Goal: Navigation & Orientation: Find specific page/section

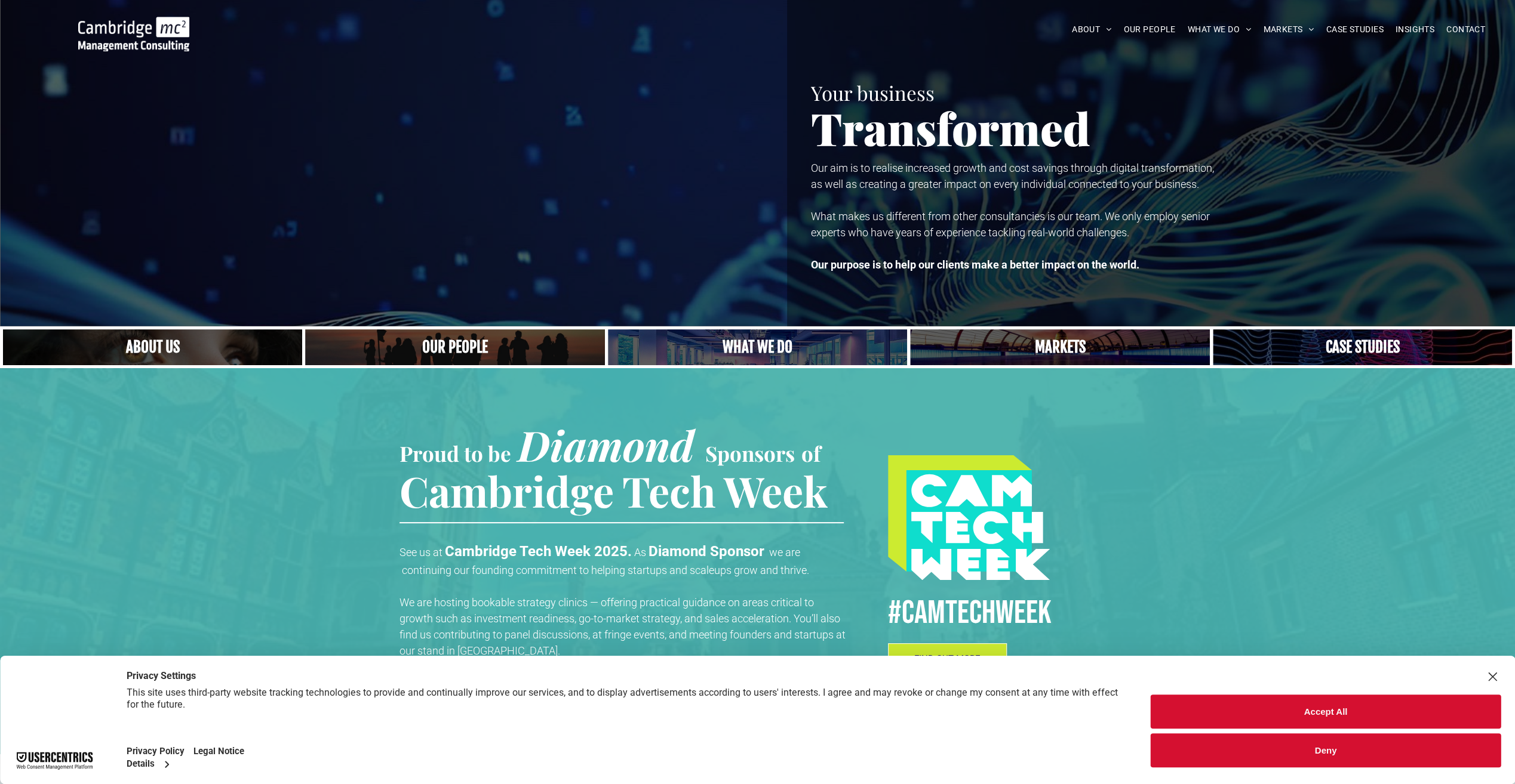
click at [1320, 716] on button "Accept All" at bounding box center [1325, 712] width 350 height 34
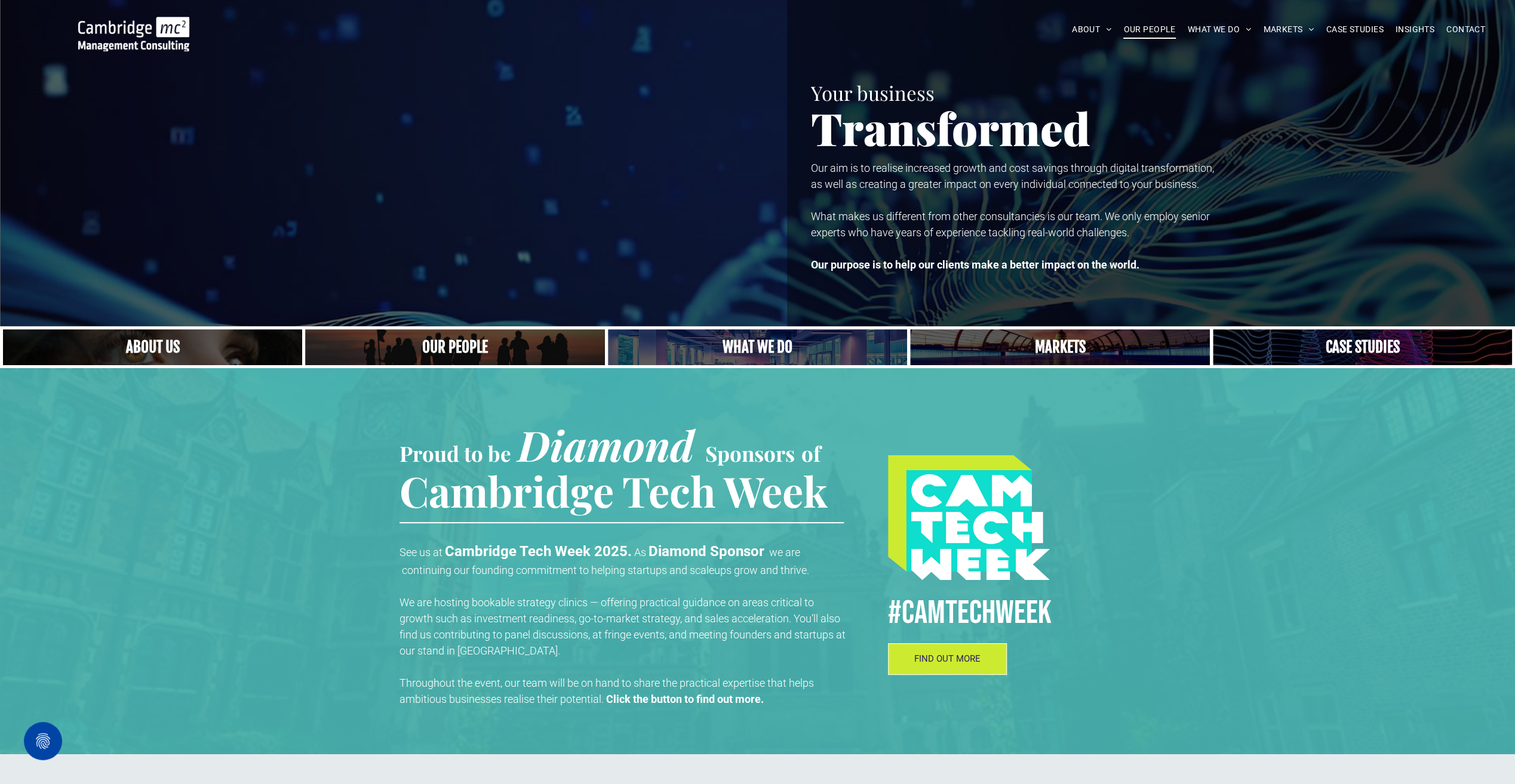
click at [1129, 34] on span "OUR PEOPLE" at bounding box center [1149, 29] width 52 height 19
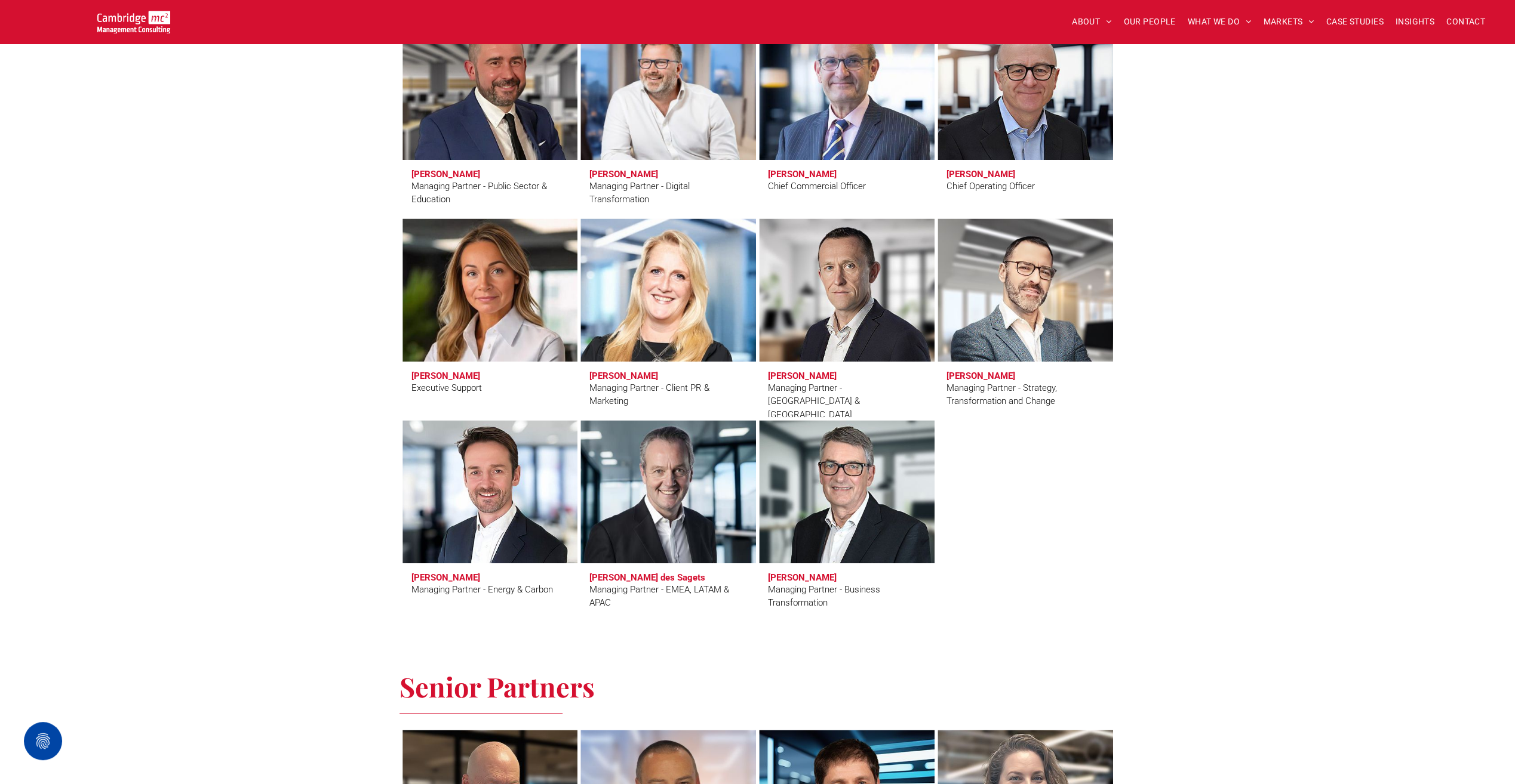
scroll to position [892, 0]
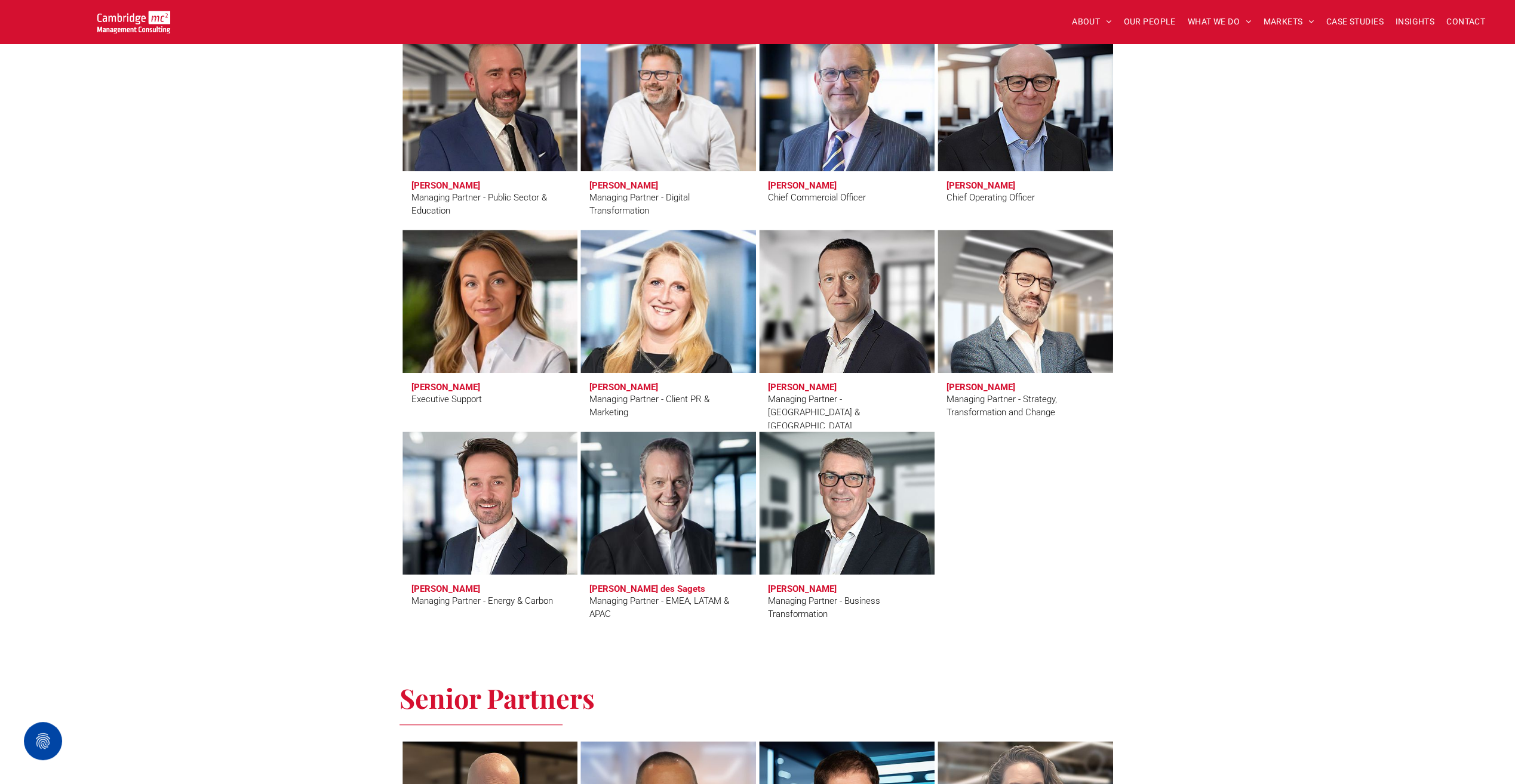
click at [436, 295] on link at bounding box center [490, 302] width 186 height 152
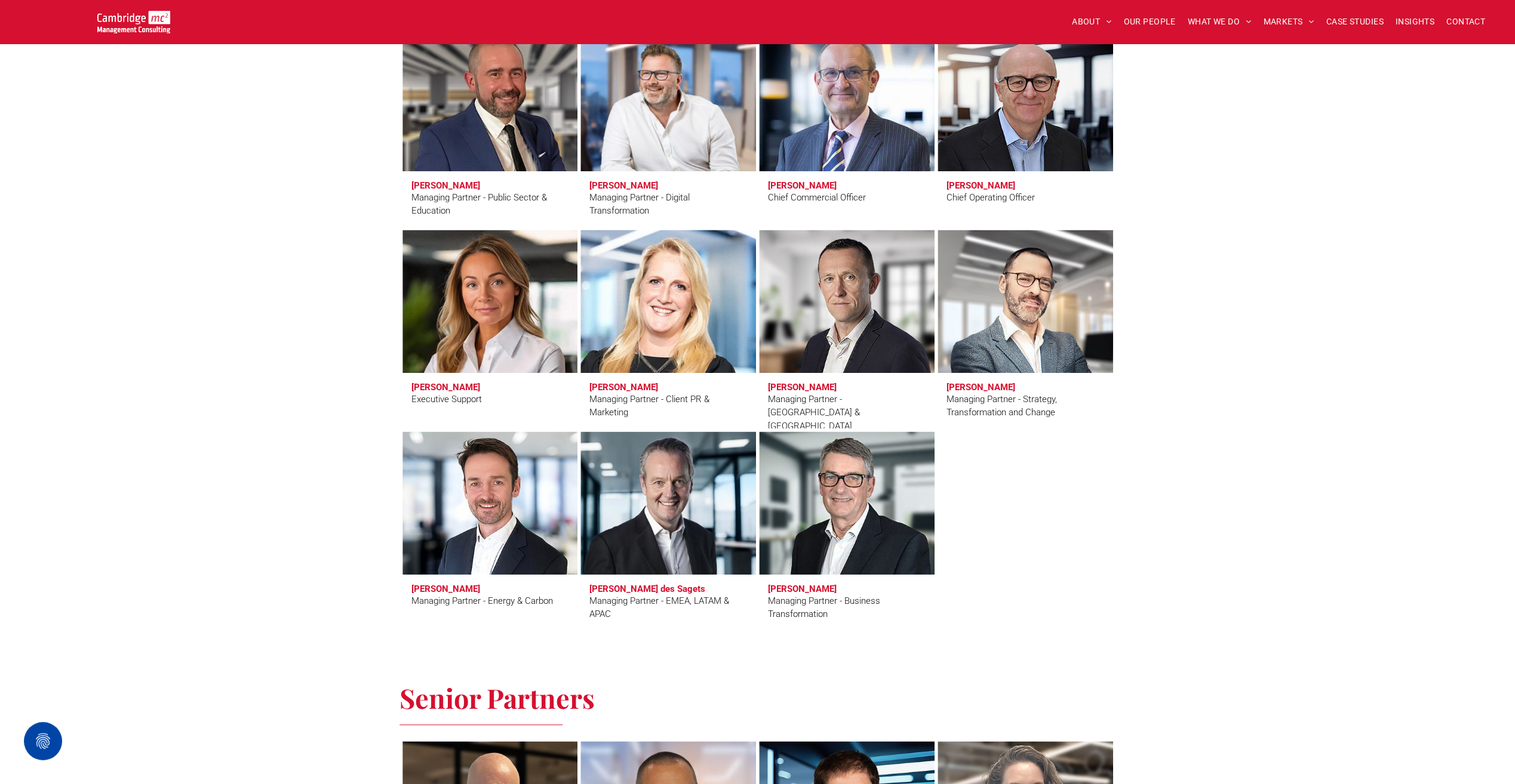
click at [657, 304] on link at bounding box center [668, 302] width 186 height 152
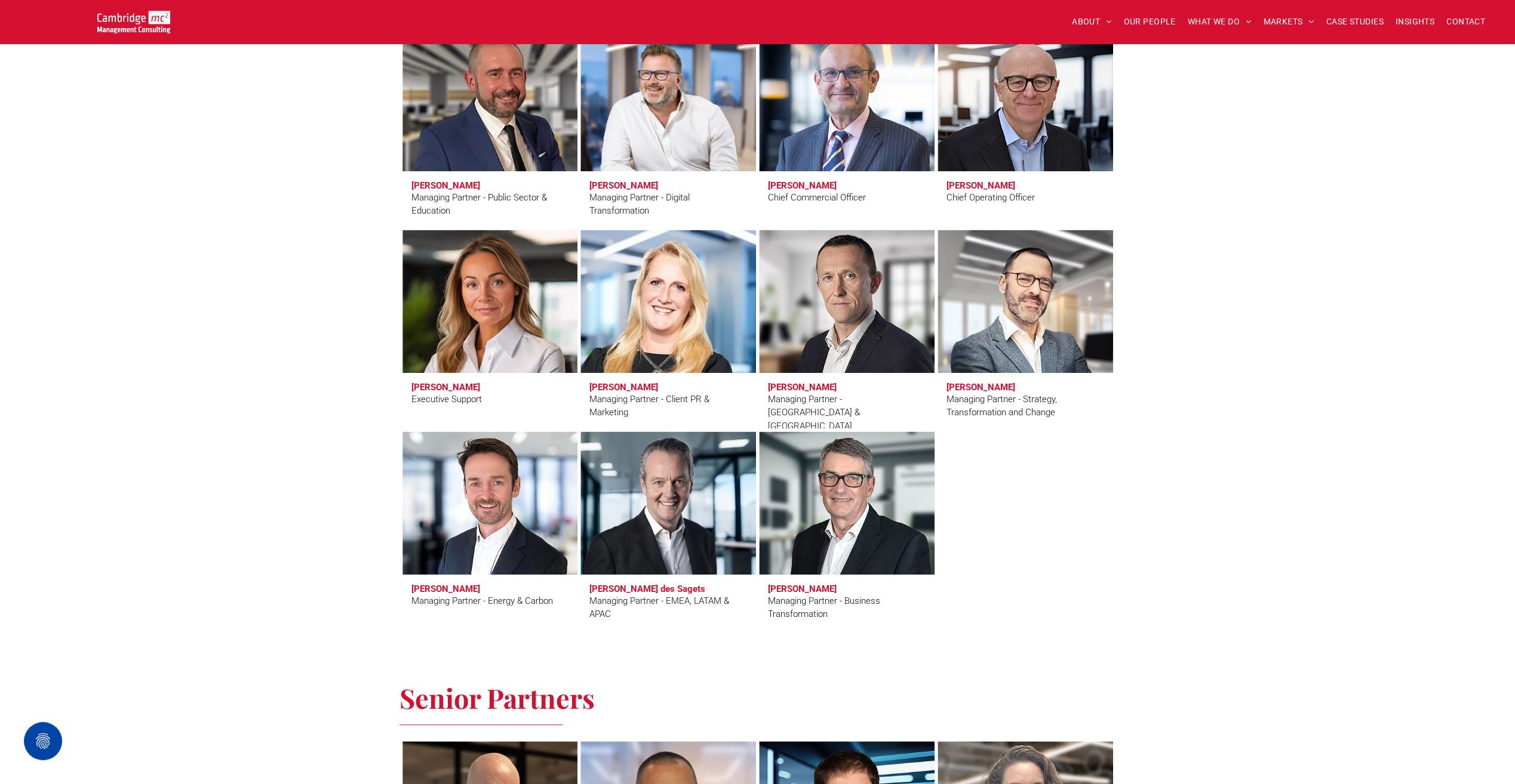
click at [864, 298] on link at bounding box center [846, 302] width 186 height 152
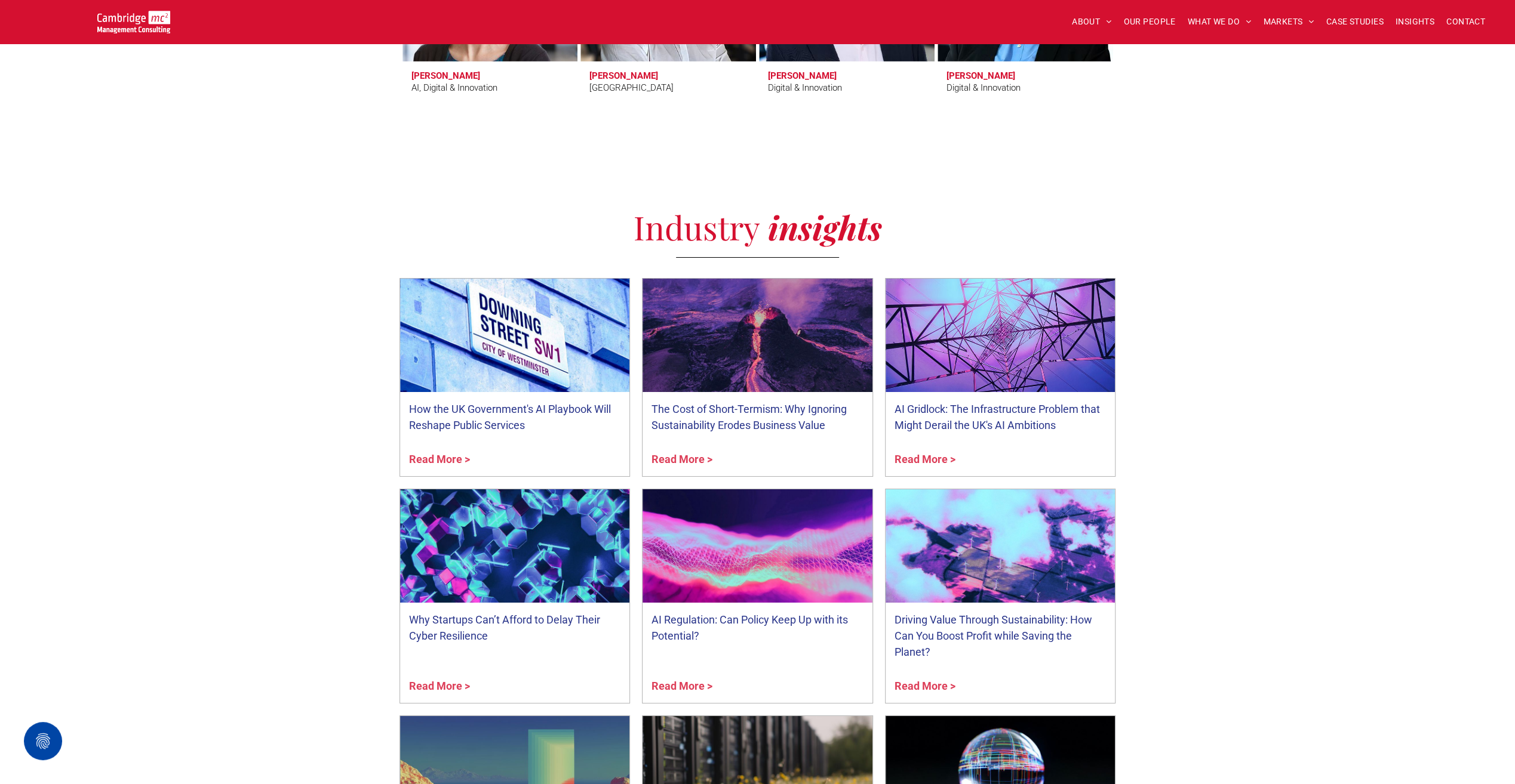
scroll to position [4217, 0]
